Goal: Transaction & Acquisition: Obtain resource

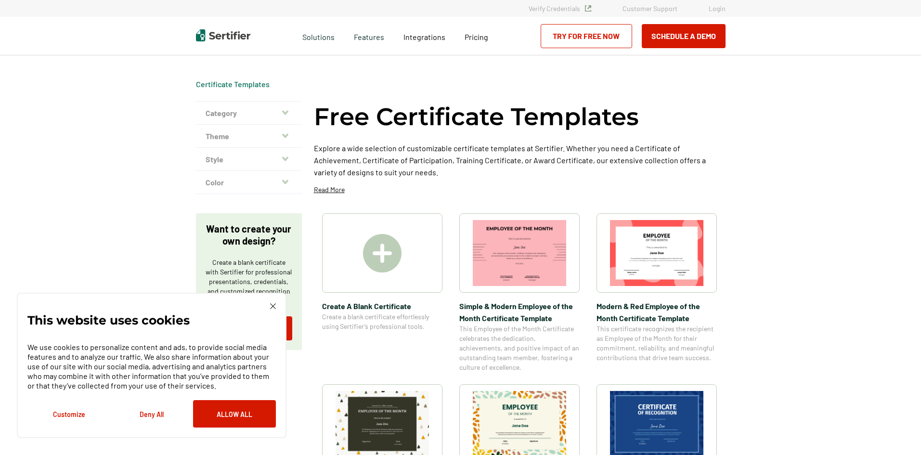
click at [387, 273] on div at bounding box center [382, 252] width 120 height 79
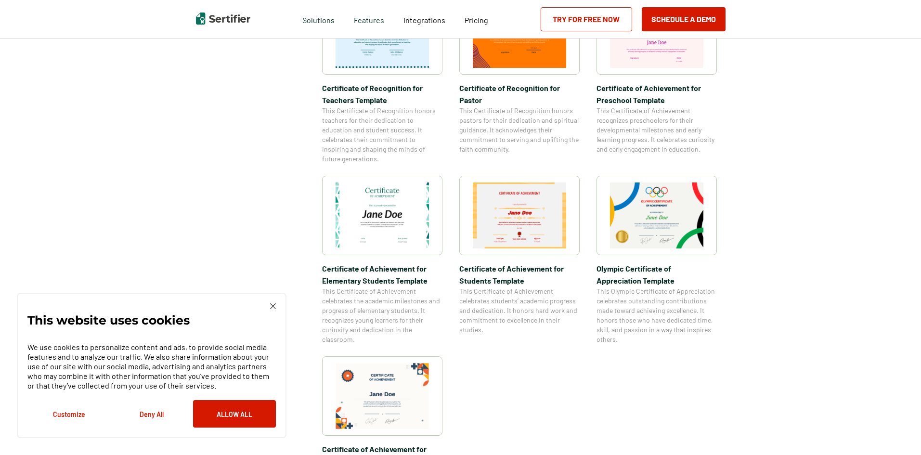
scroll to position [722, 0]
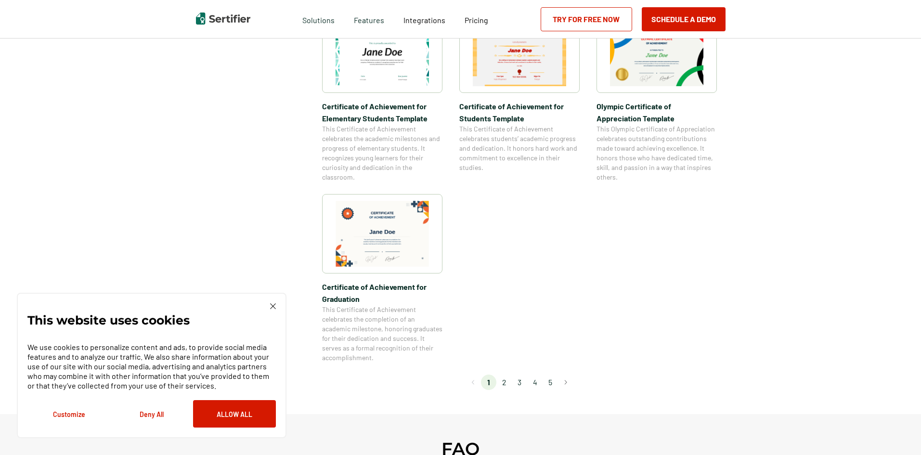
click at [510, 383] on li "2" at bounding box center [503, 381] width 15 height 15
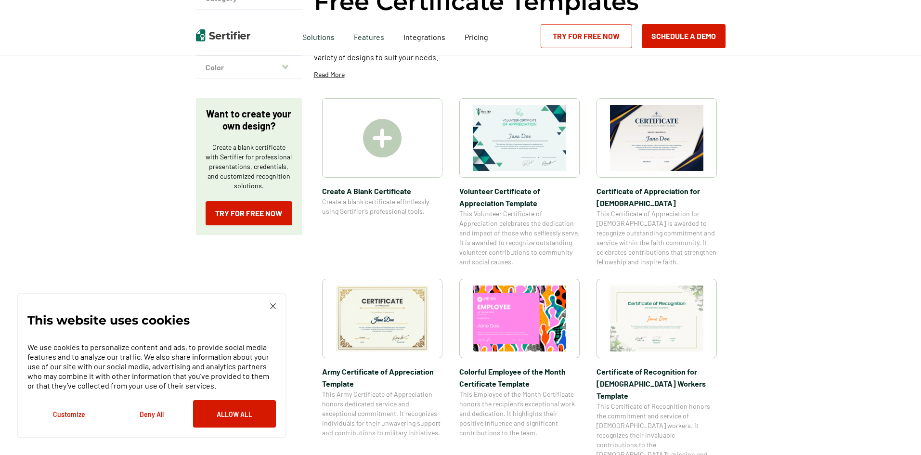
scroll to position [144, 0]
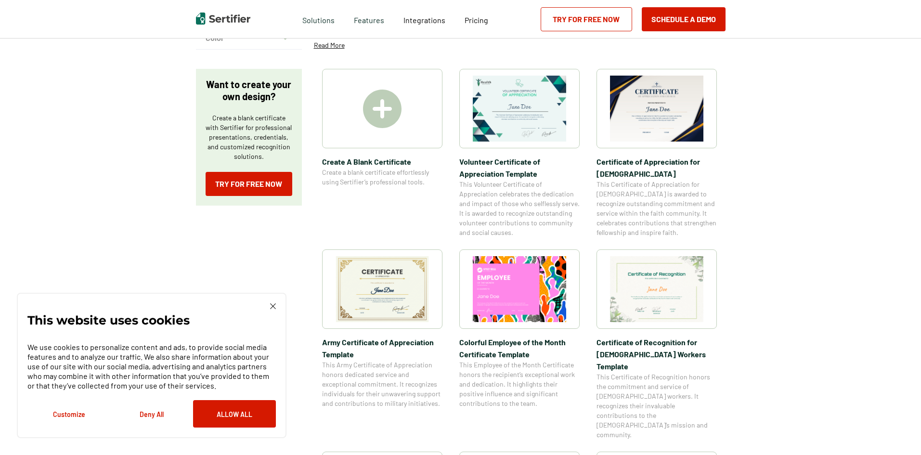
click at [386, 311] on img at bounding box center [381, 289] width 93 height 66
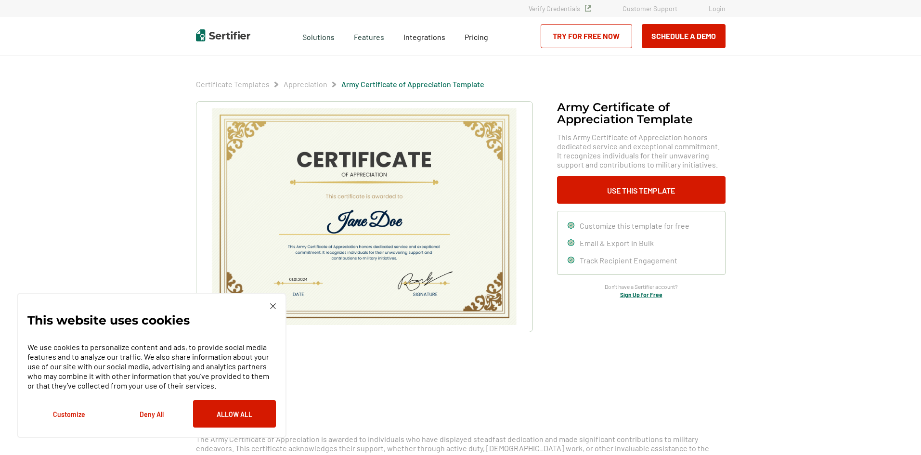
click at [333, 227] on img at bounding box center [364, 216] width 306 height 217
click at [660, 188] on button "Use This Template" at bounding box center [641, 189] width 168 height 27
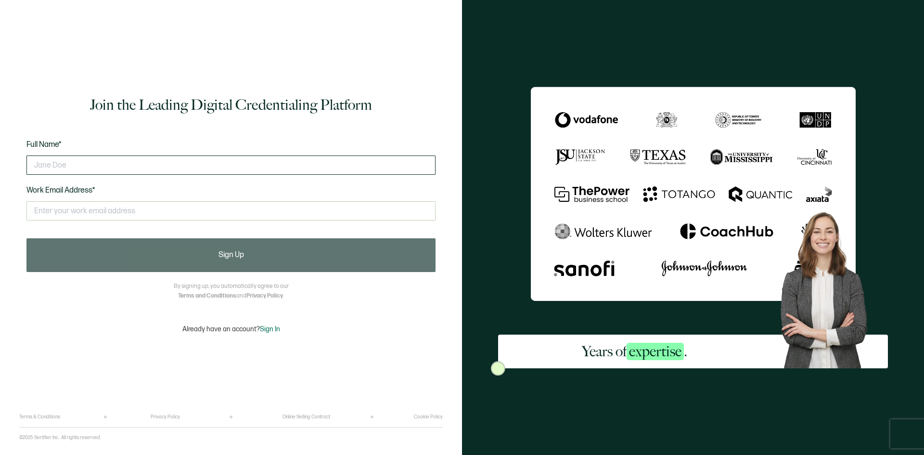
click at [75, 165] on input "text" at bounding box center [230, 164] width 409 height 19
type input "Leslie Roe"
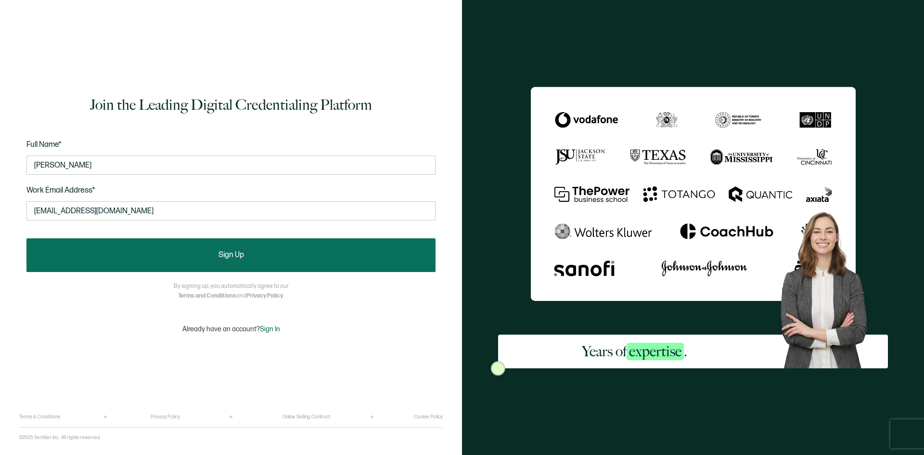
type input "lroe@greenchimneys.org"
click at [216, 250] on button "Sign Up" at bounding box center [230, 255] width 409 height 34
